Goal: Task Accomplishment & Management: Manage account settings

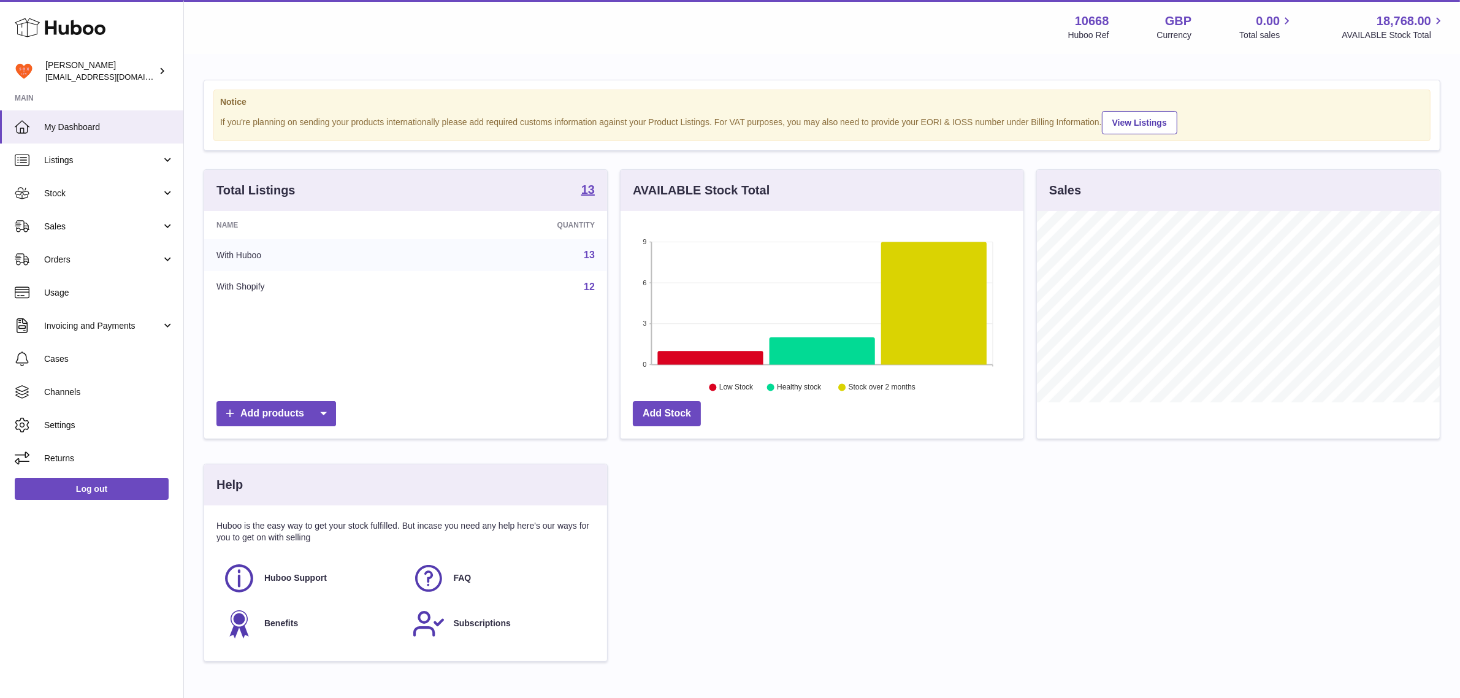
scroll to position [191, 403]
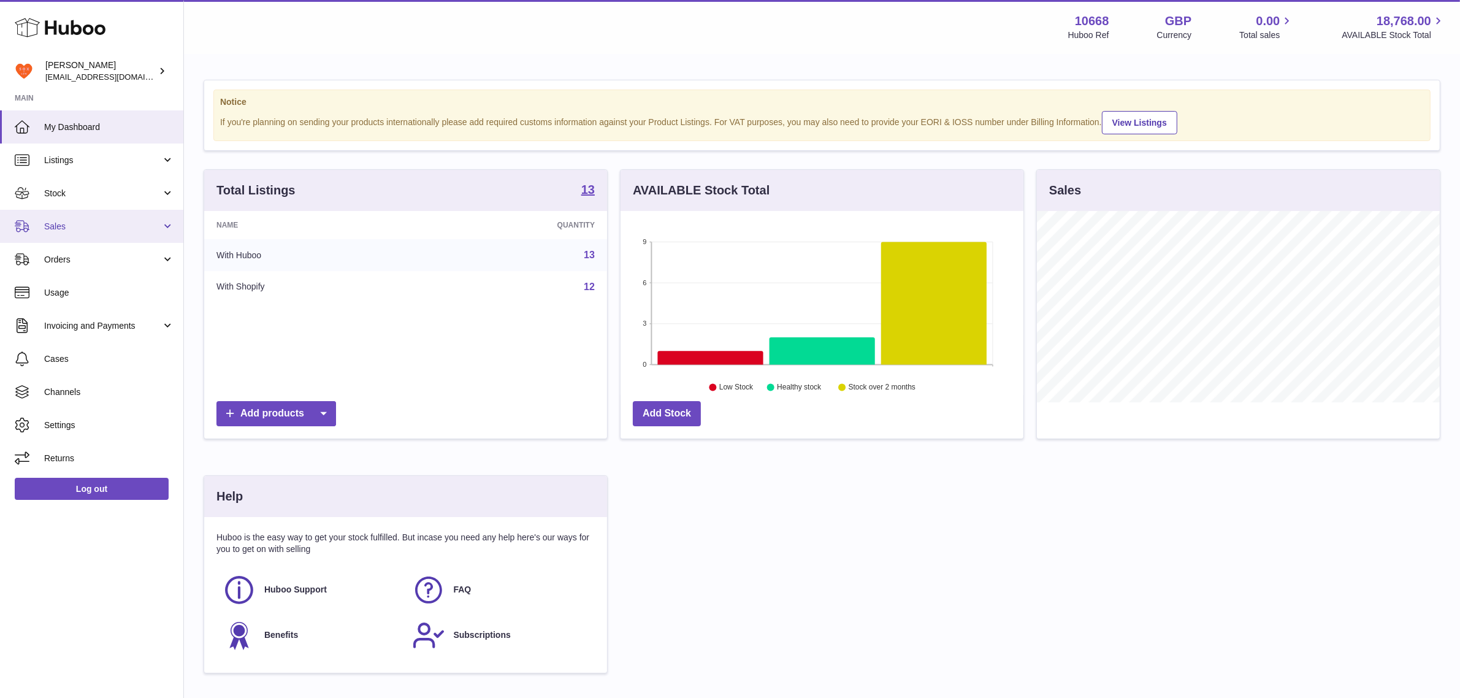
click at [114, 239] on link "Sales" at bounding box center [91, 226] width 183 height 33
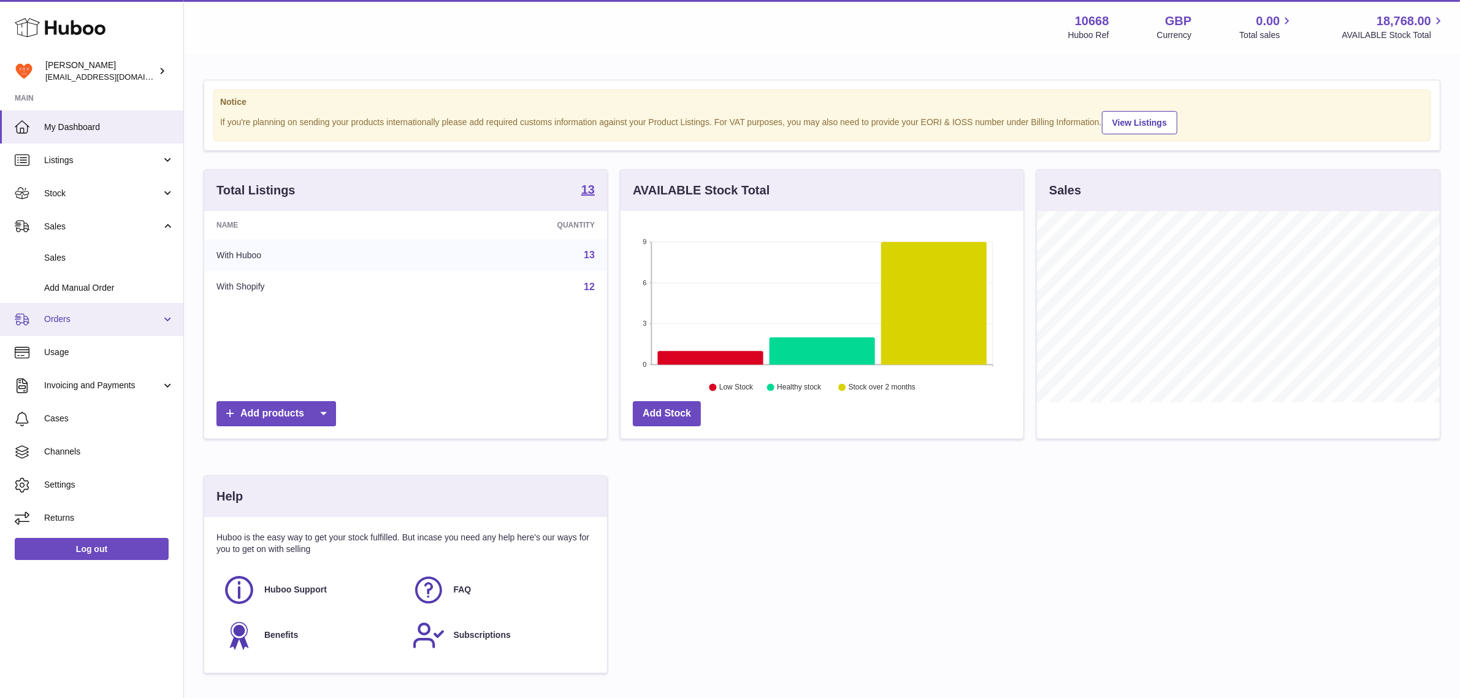
click at [124, 326] on link "Orders" at bounding box center [91, 319] width 183 height 33
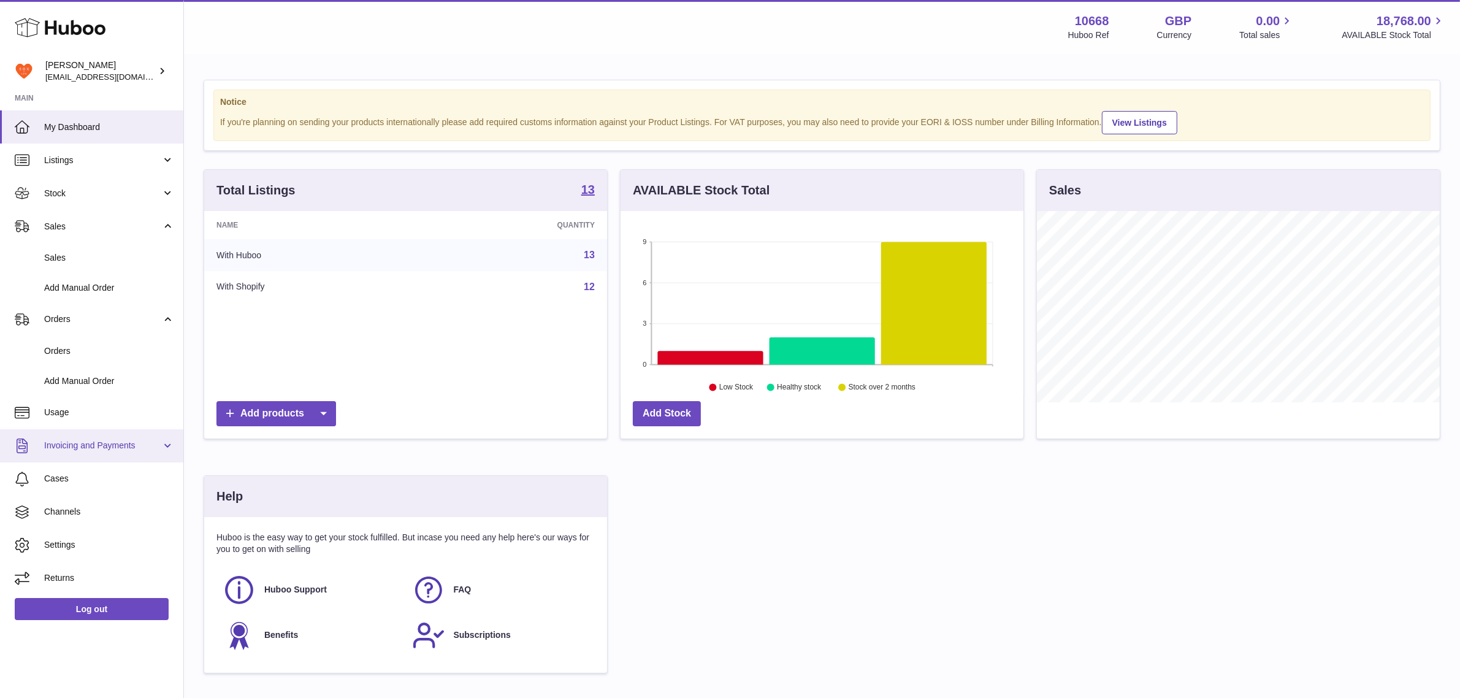
click at [91, 446] on span "Invoicing and Payments" at bounding box center [102, 446] width 117 height 12
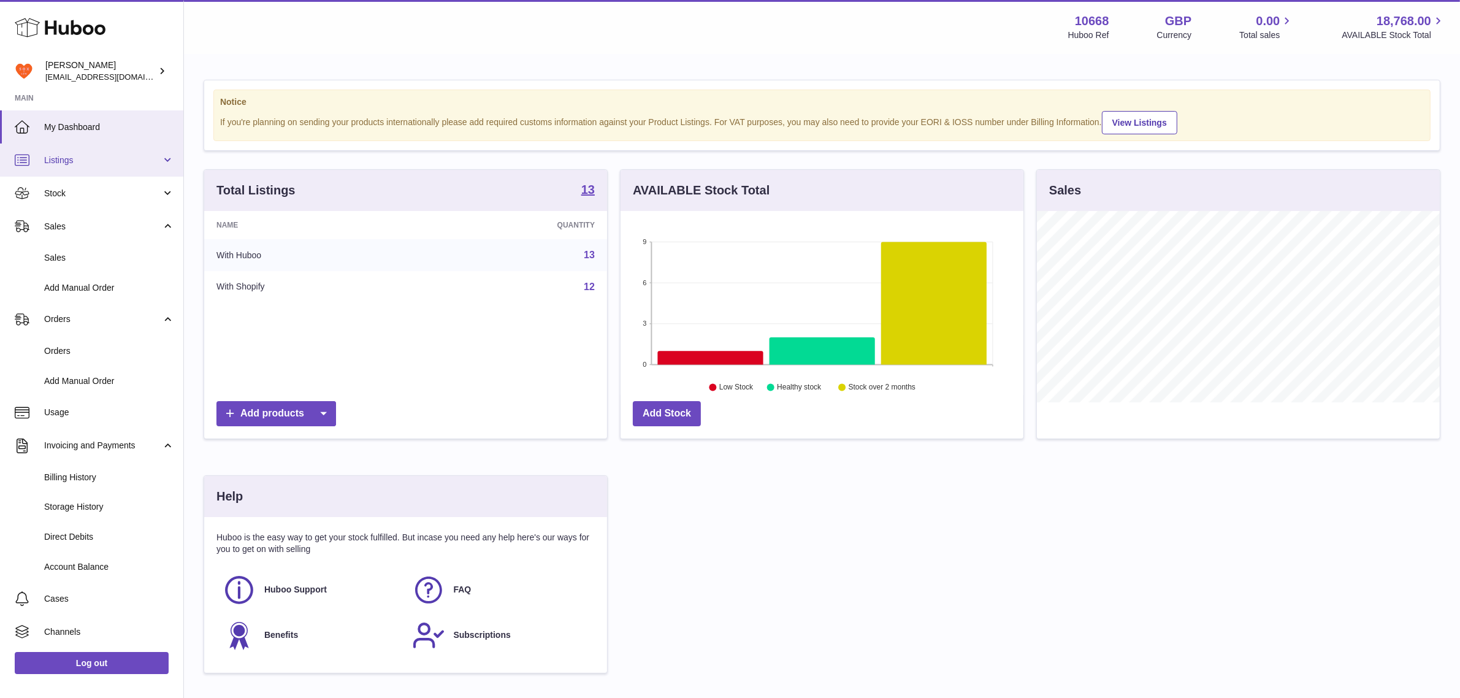
click at [102, 166] on link "Listings" at bounding box center [91, 159] width 183 height 33
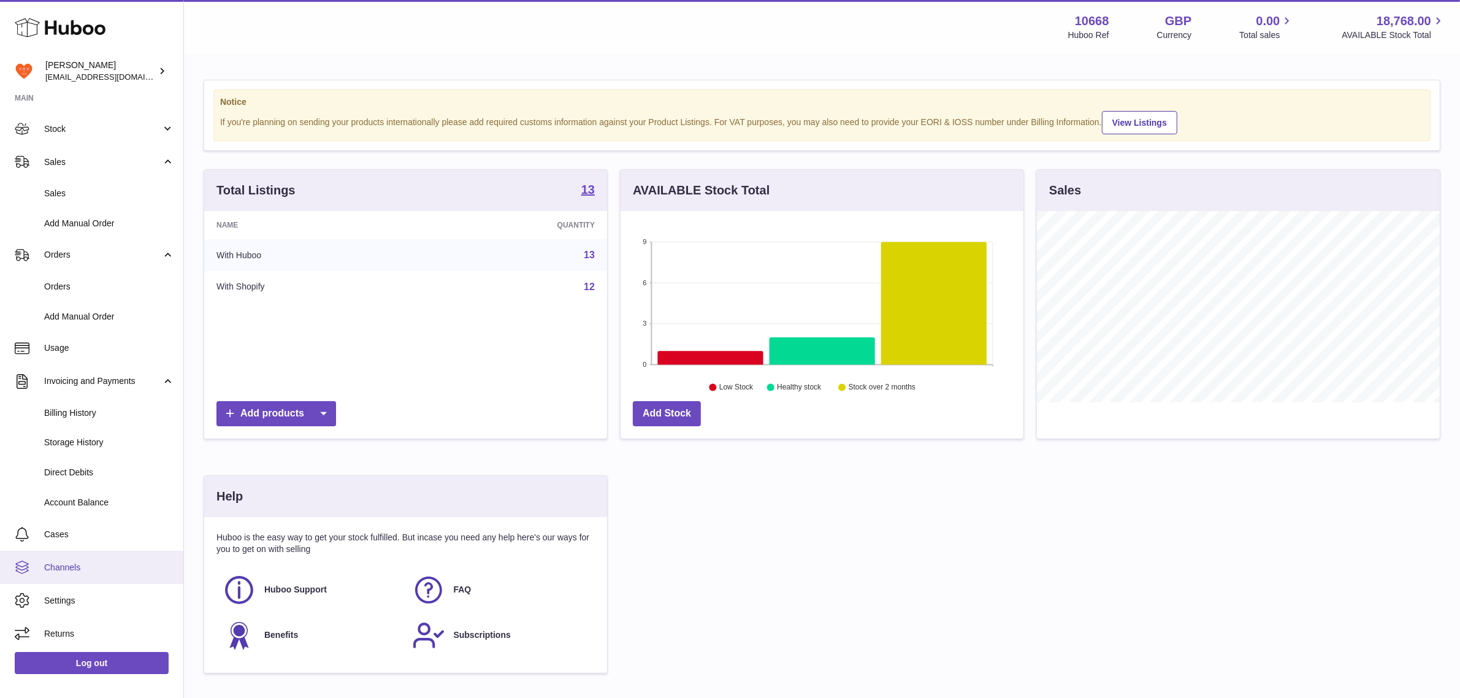
click at [56, 567] on span "Channels" at bounding box center [109, 568] width 130 height 12
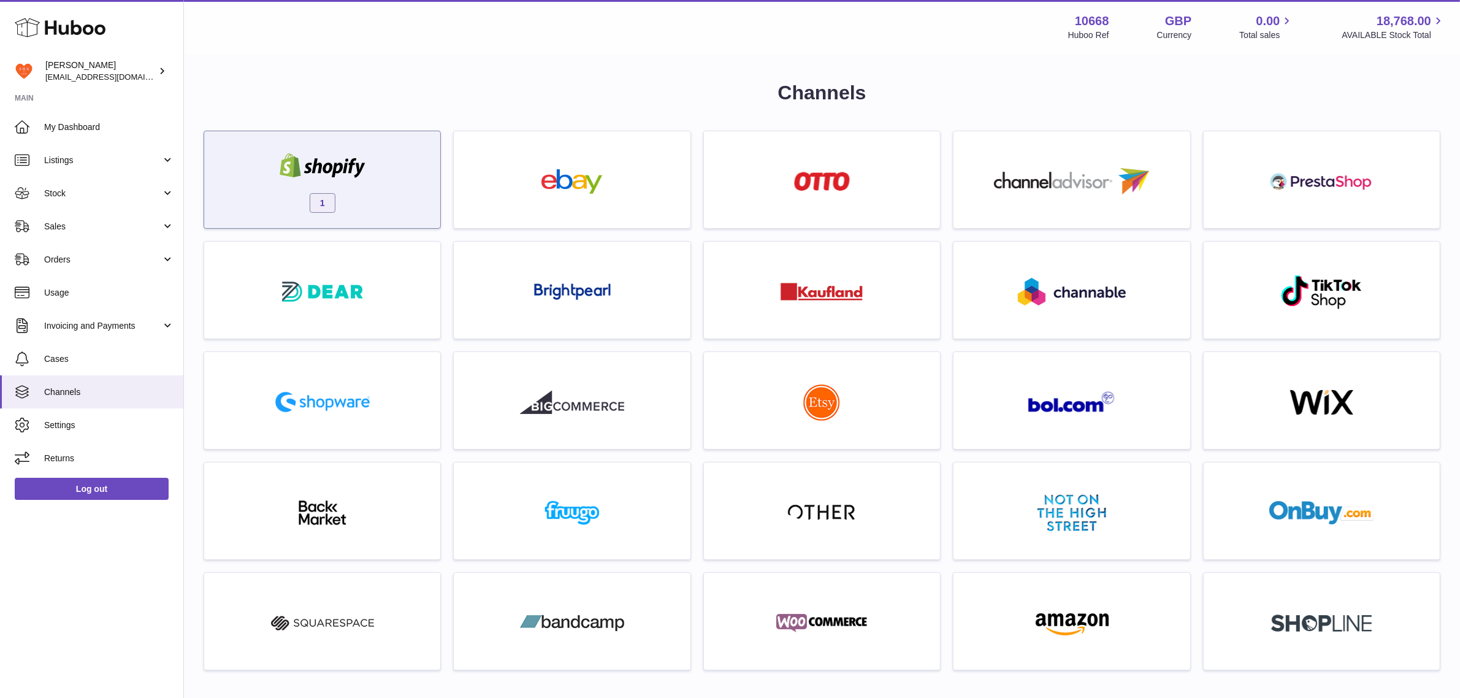
click at [324, 184] on div "1" at bounding box center [322, 182] width 224 height 78
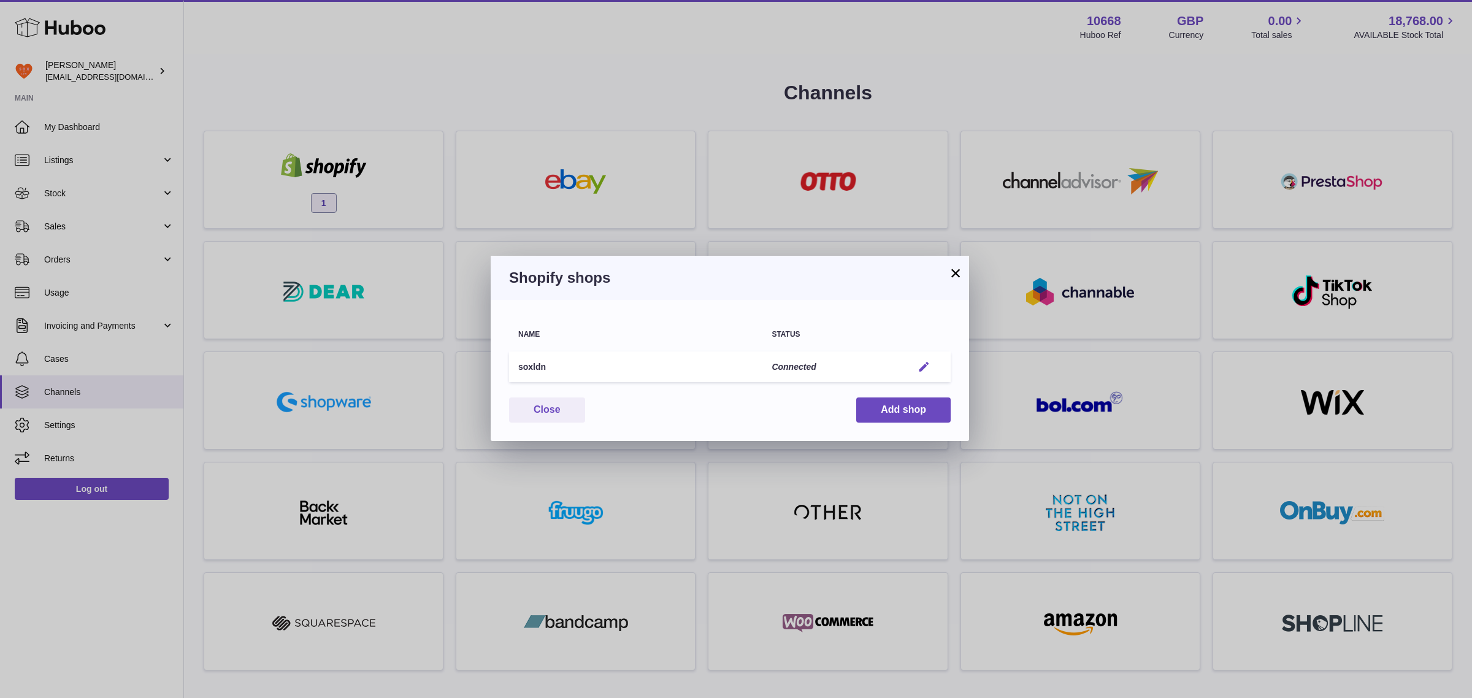
click at [923, 368] on em "button" at bounding box center [923, 367] width 13 height 13
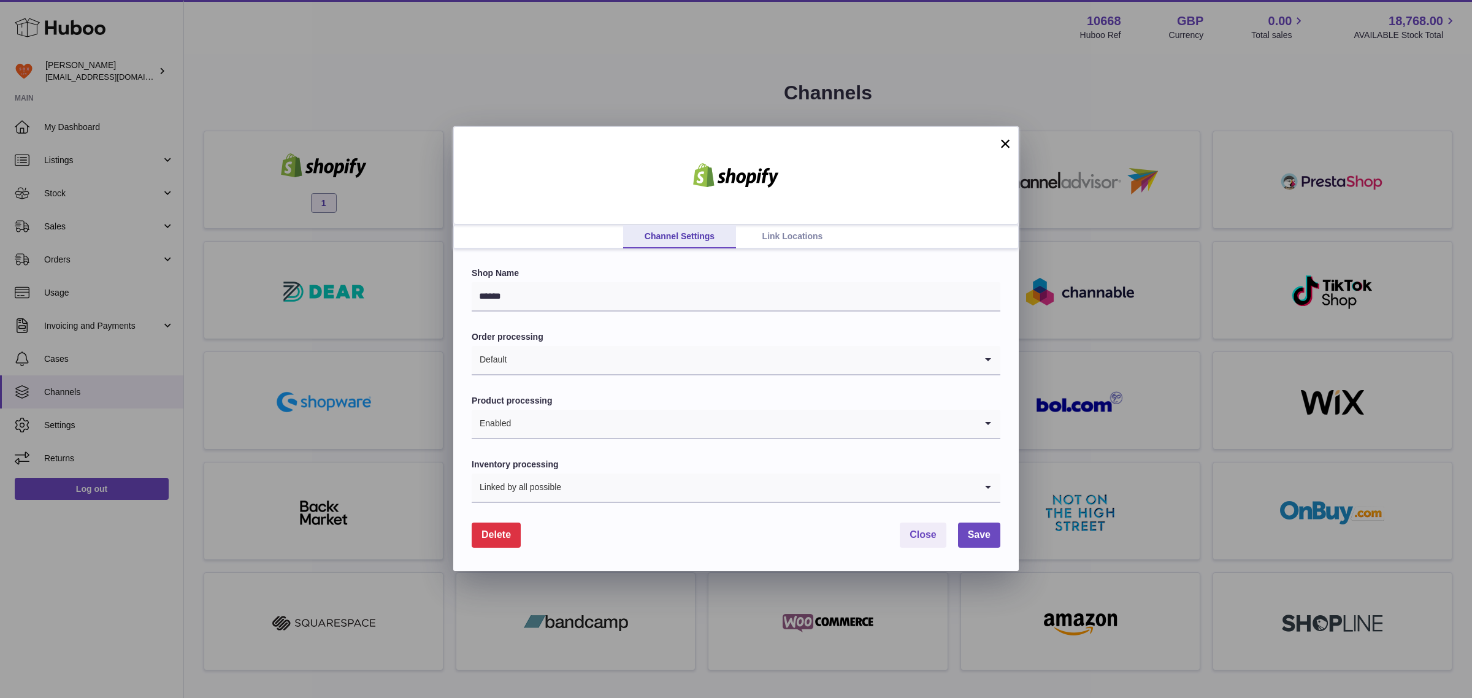
click at [791, 243] on link "Link Locations" at bounding box center [792, 236] width 113 height 23
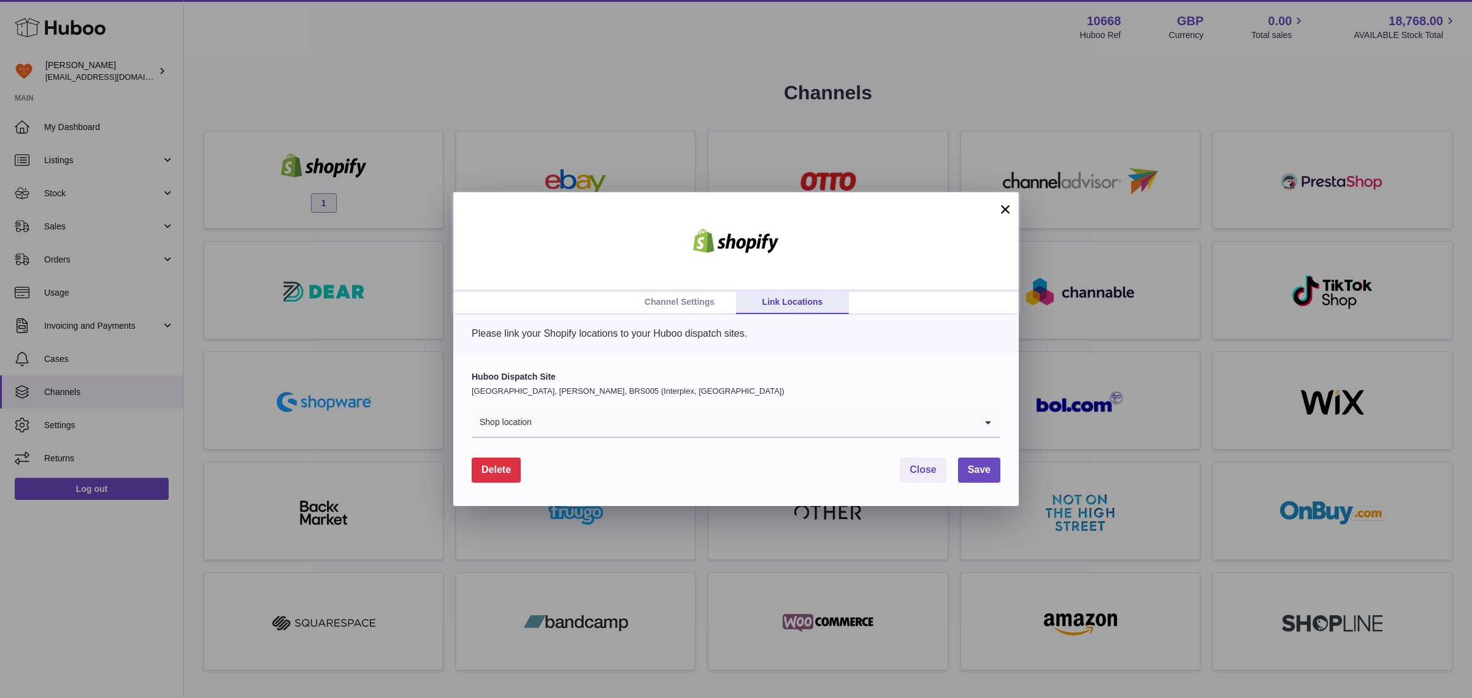
click at [985, 419] on icon "Search for option" at bounding box center [988, 422] width 25 height 28
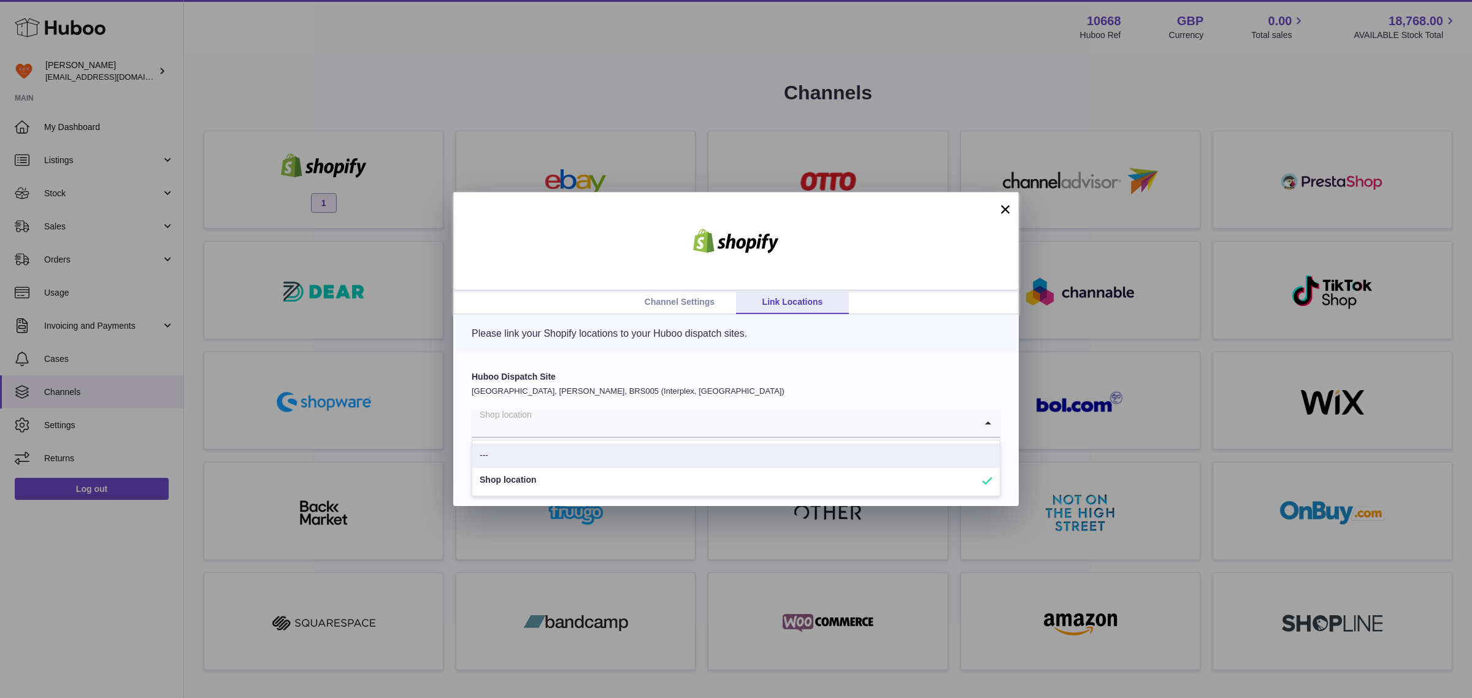
click at [1004, 207] on button "×" at bounding box center [1005, 209] width 15 height 15
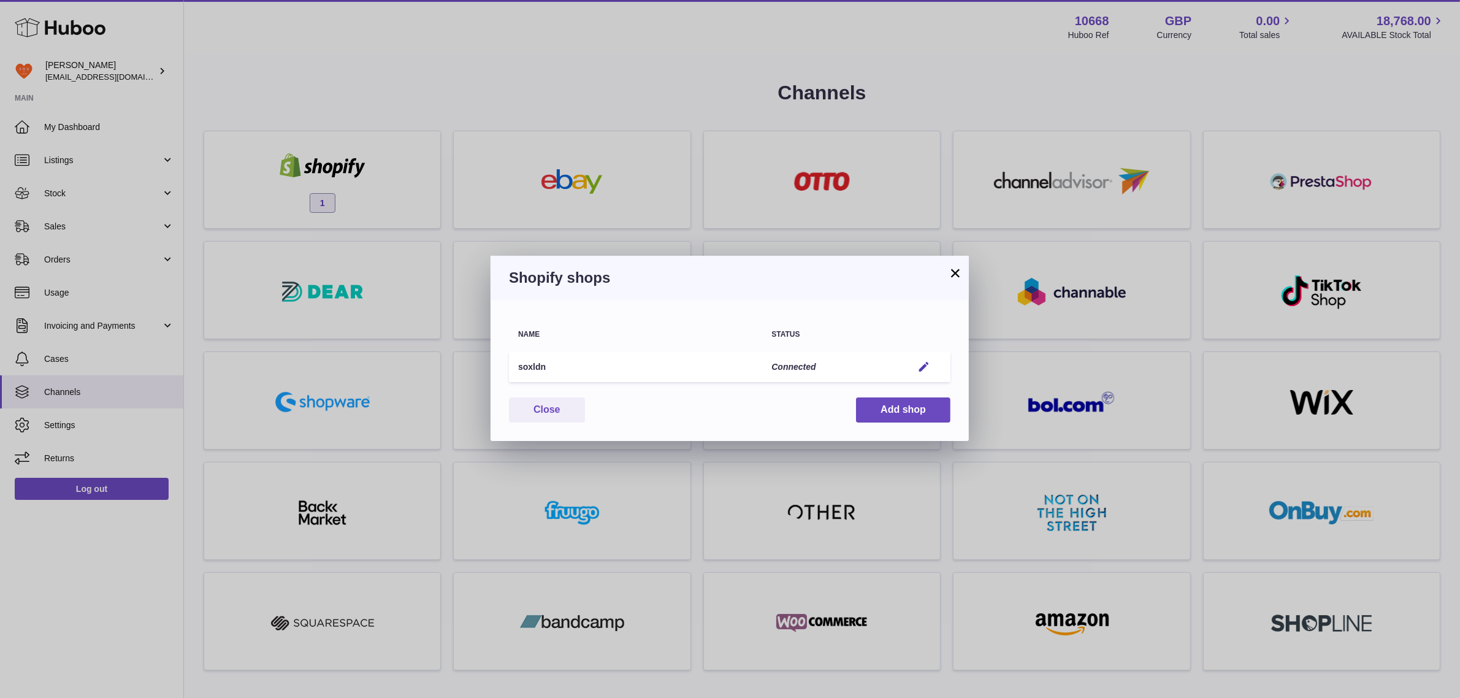
click at [950, 273] on button "×" at bounding box center [955, 273] width 15 height 15
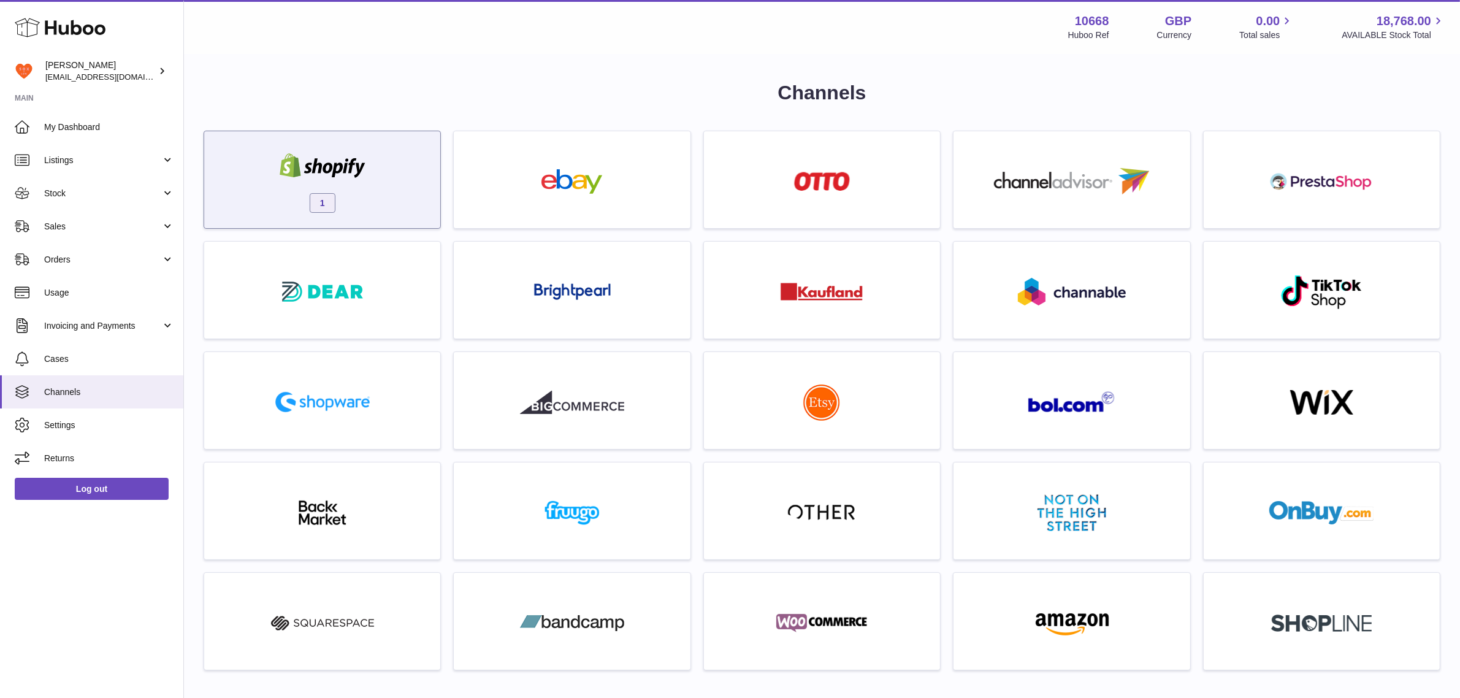
click at [372, 207] on div "1" at bounding box center [322, 182] width 224 height 78
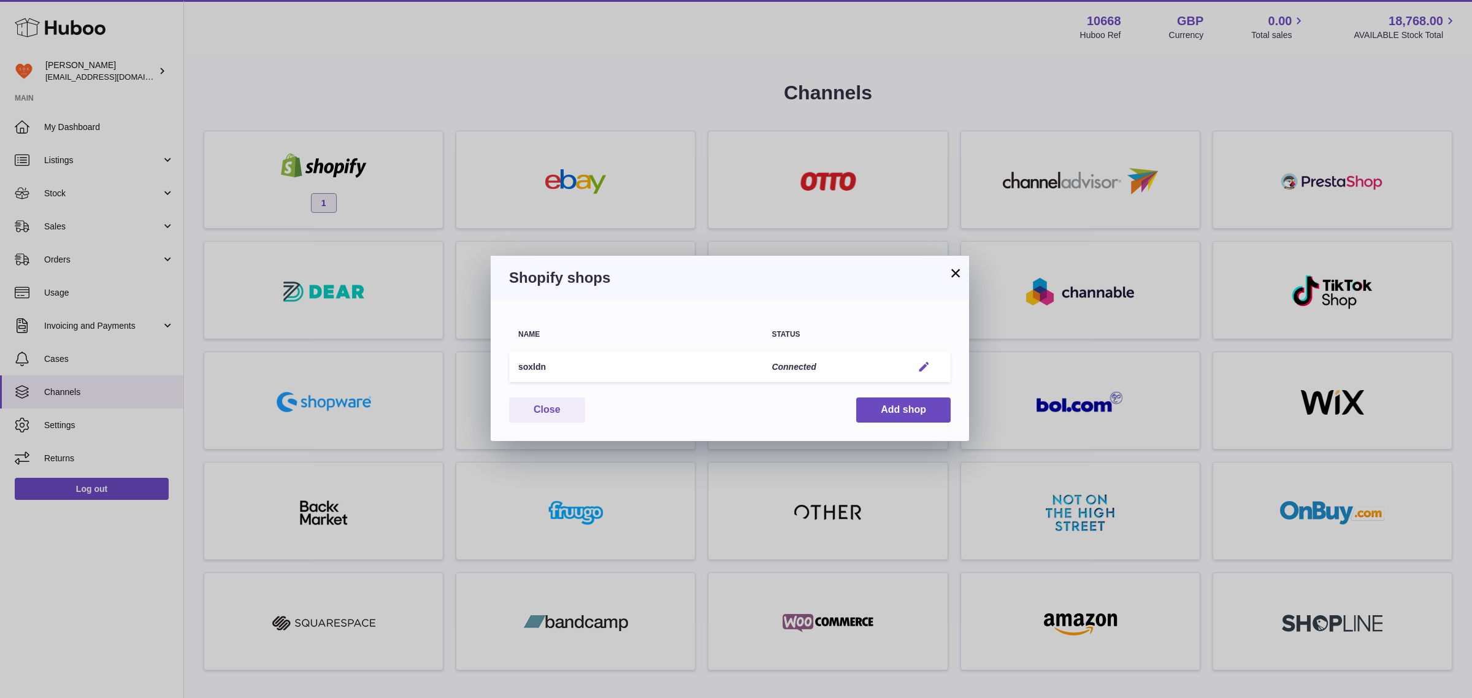
click at [924, 372] on em "button" at bounding box center [923, 367] width 13 height 13
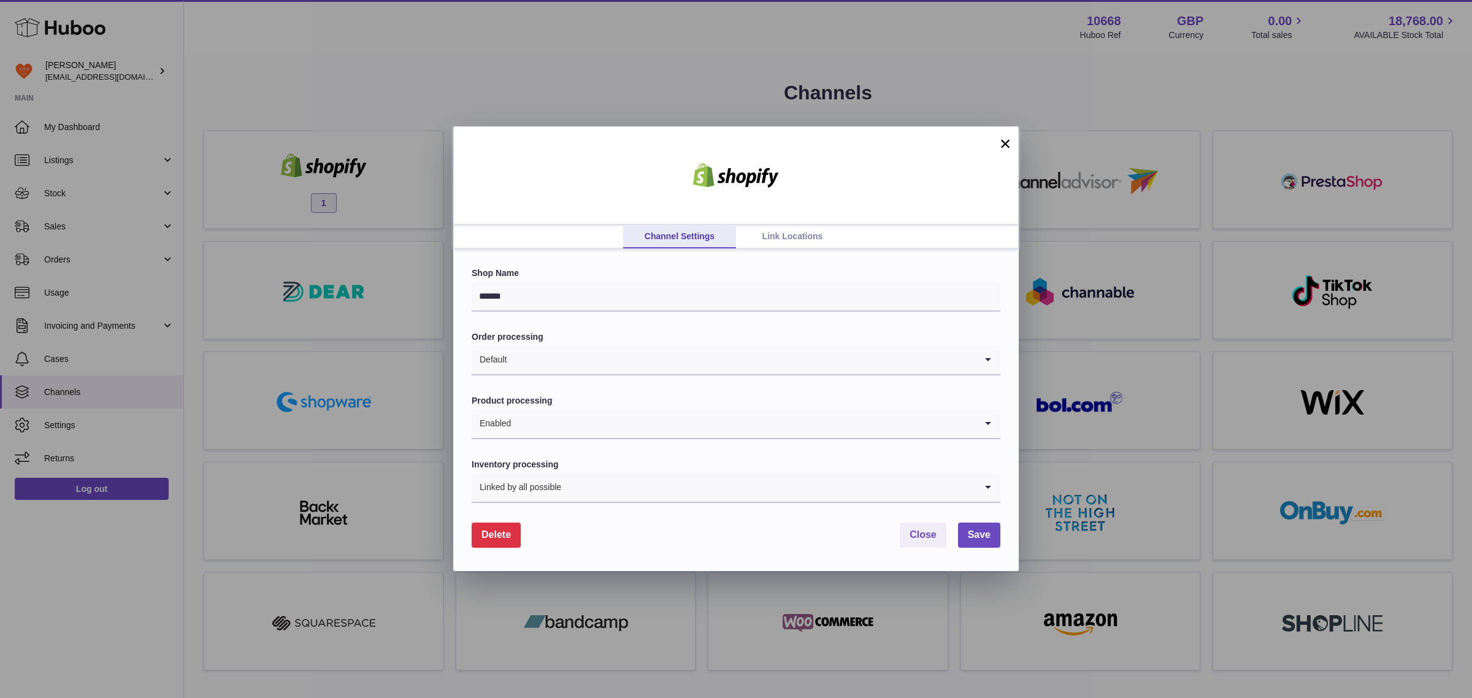
click at [789, 240] on link "Link Locations" at bounding box center [792, 236] width 113 height 23
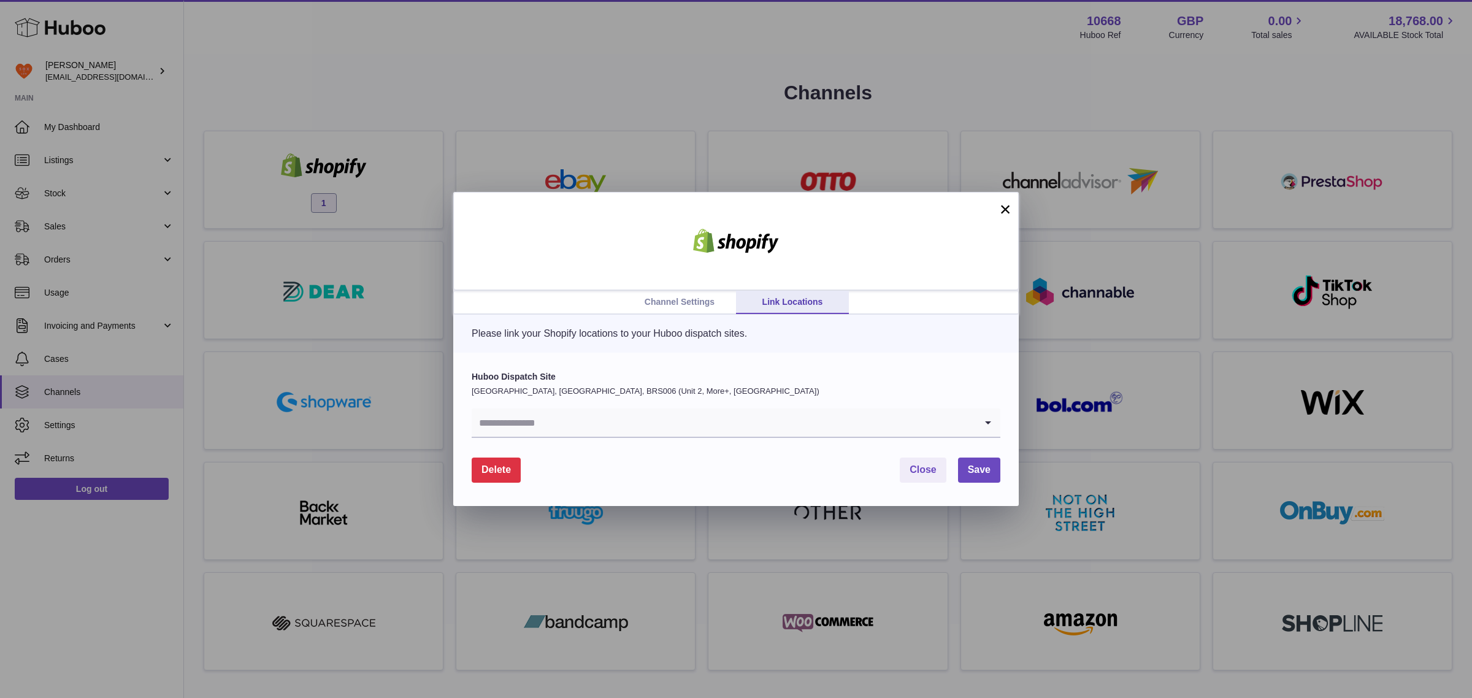
click at [649, 411] on input "Search for option" at bounding box center [724, 422] width 504 height 28
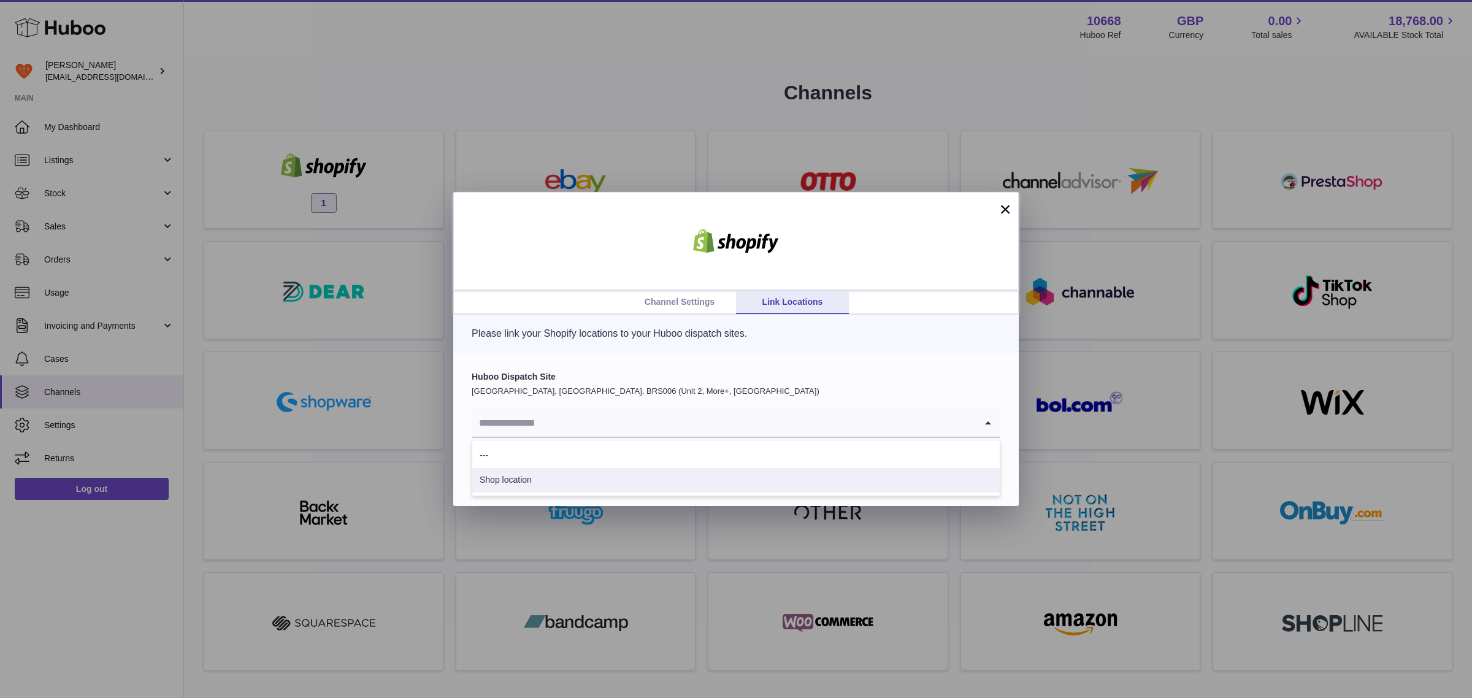
click at [518, 481] on li "Shop location" at bounding box center [735, 480] width 527 height 25
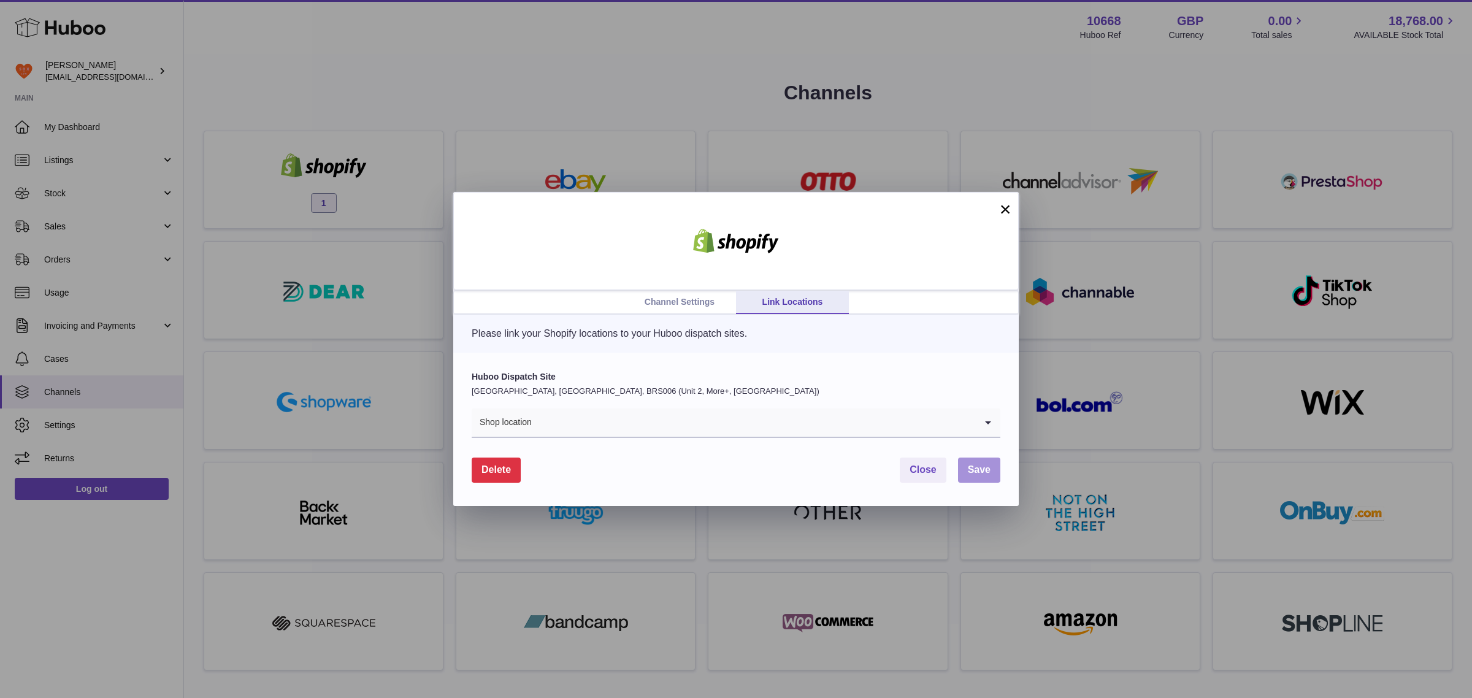
click at [979, 467] on span "Save" at bounding box center [979, 469] width 23 height 10
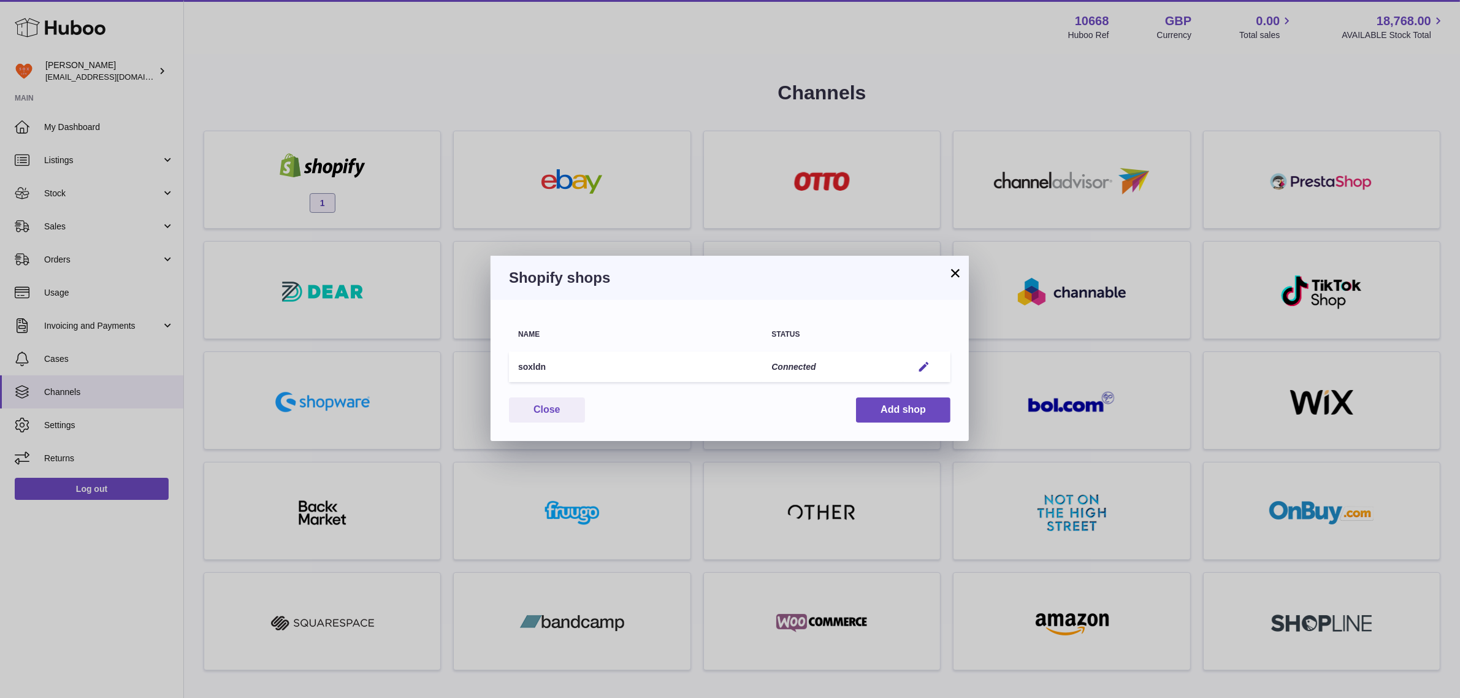
click at [951, 271] on button "×" at bounding box center [955, 273] width 15 height 15
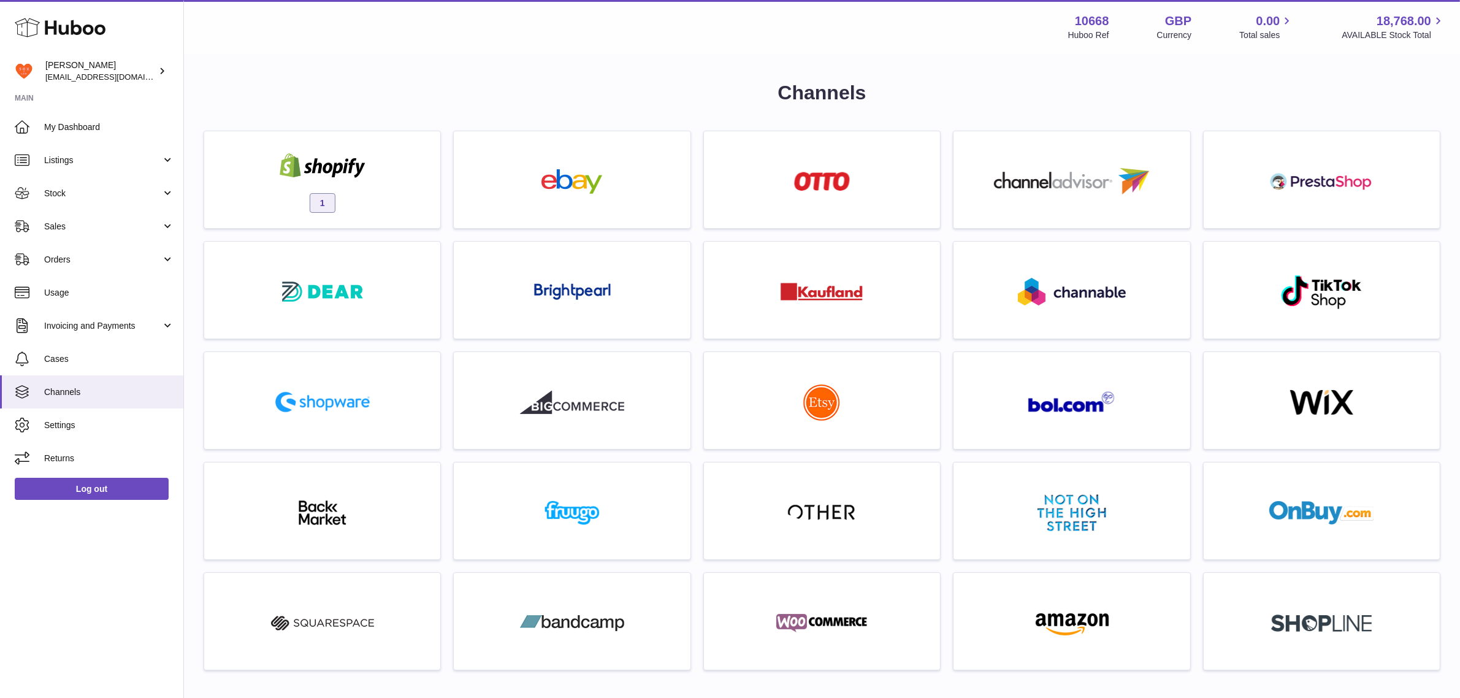
click at [313, 50] on div "Menu Huboo 10668 Huboo Ref GBP Currency 0.00 Total sales 18,768.00 AVAILABLE St…" at bounding box center [822, 27] width 1276 height 54
